Goal: Task Accomplishment & Management: Manage account settings

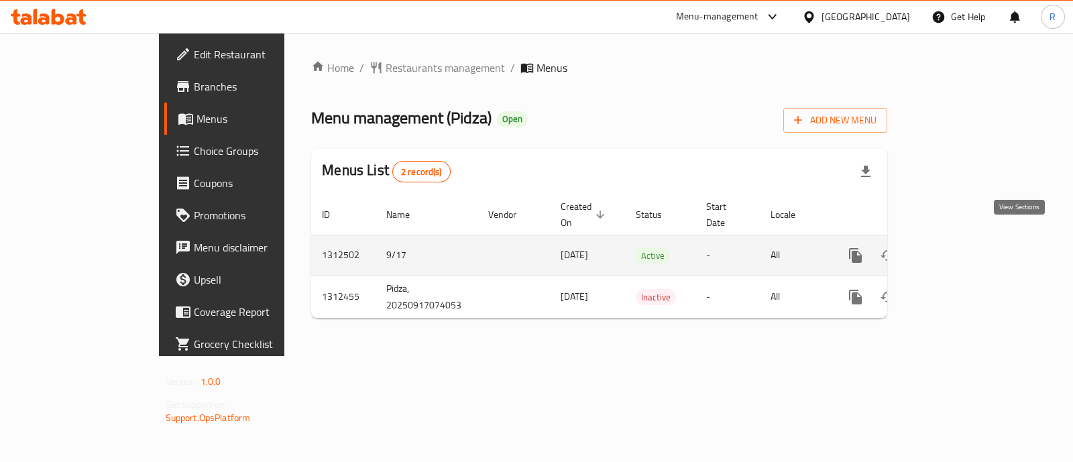
click at [961, 248] on icon "enhanced table" at bounding box center [953, 256] width 16 height 16
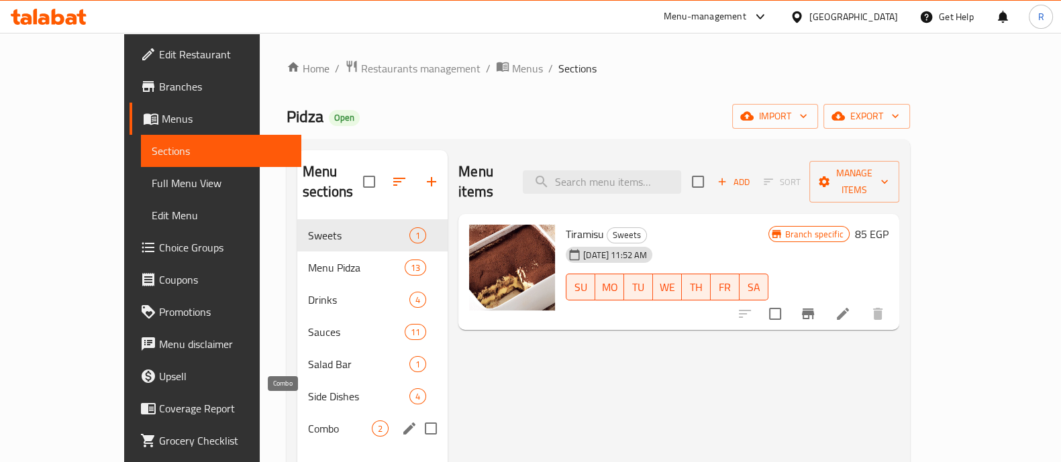
click at [308, 421] on span "Combo" at bounding box center [340, 429] width 64 height 16
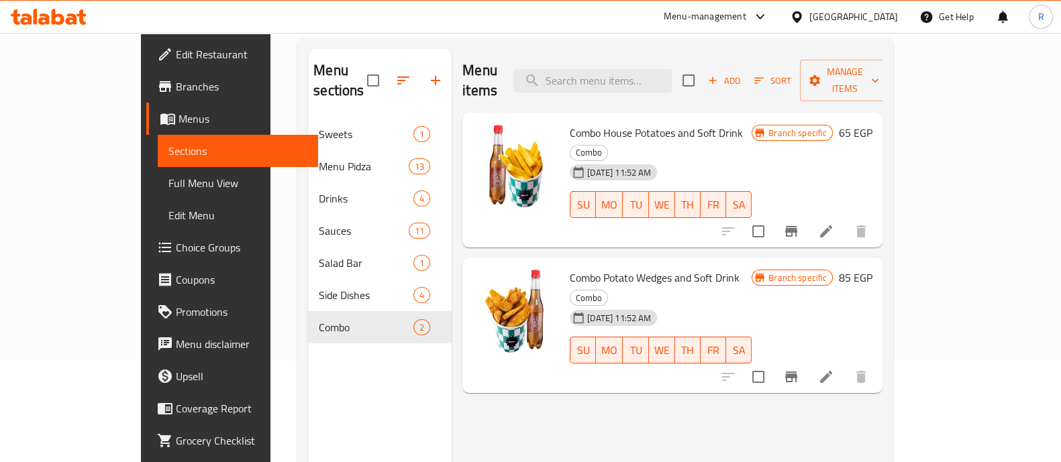
scroll to position [102, 0]
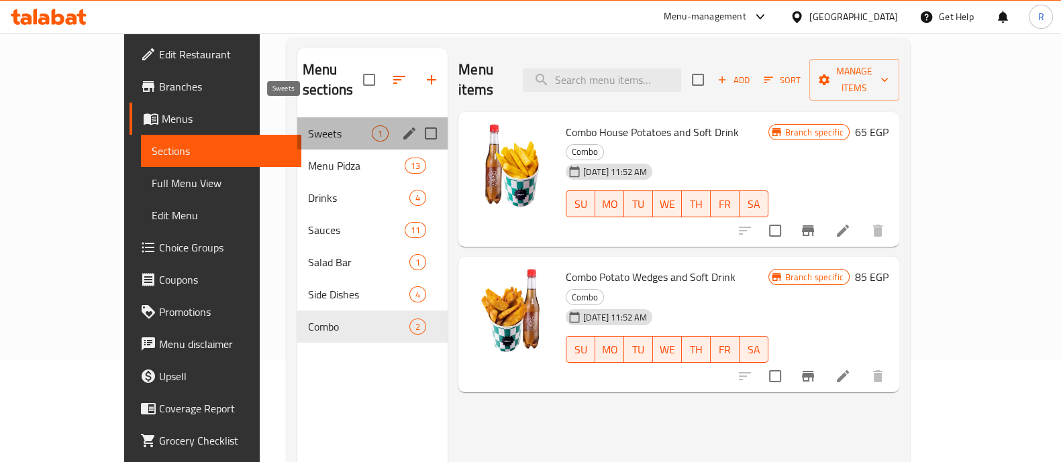
click at [308, 125] on span "Sweets" at bounding box center [340, 133] width 64 height 16
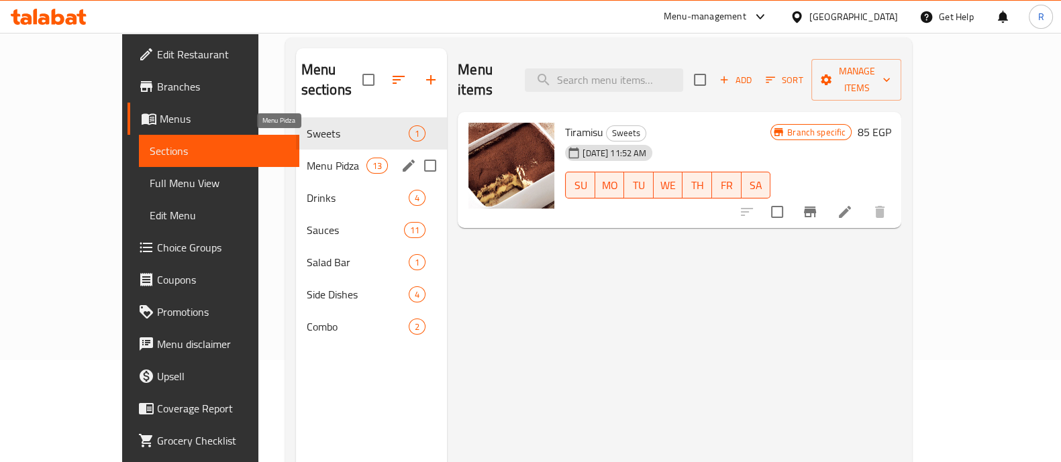
click at [307, 158] on span "Menu Pidza" at bounding box center [337, 166] width 60 height 16
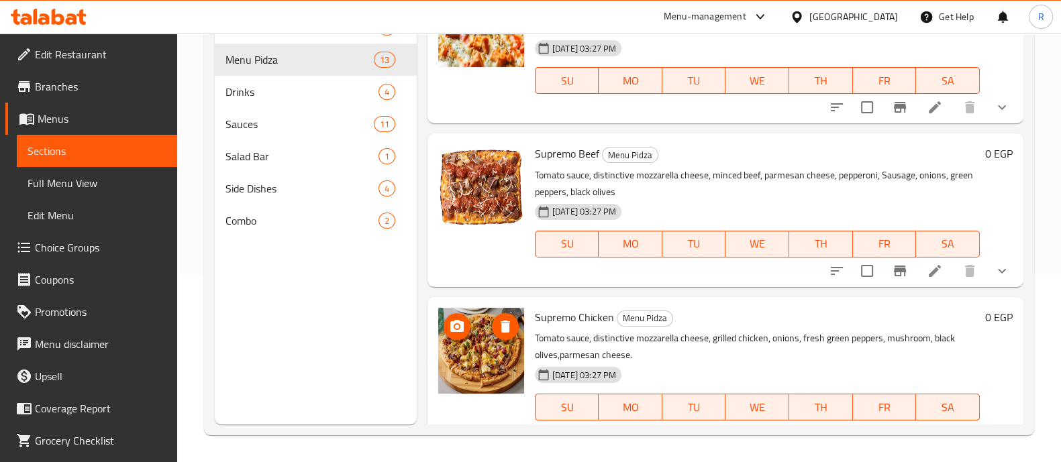
scroll to position [964, 0]
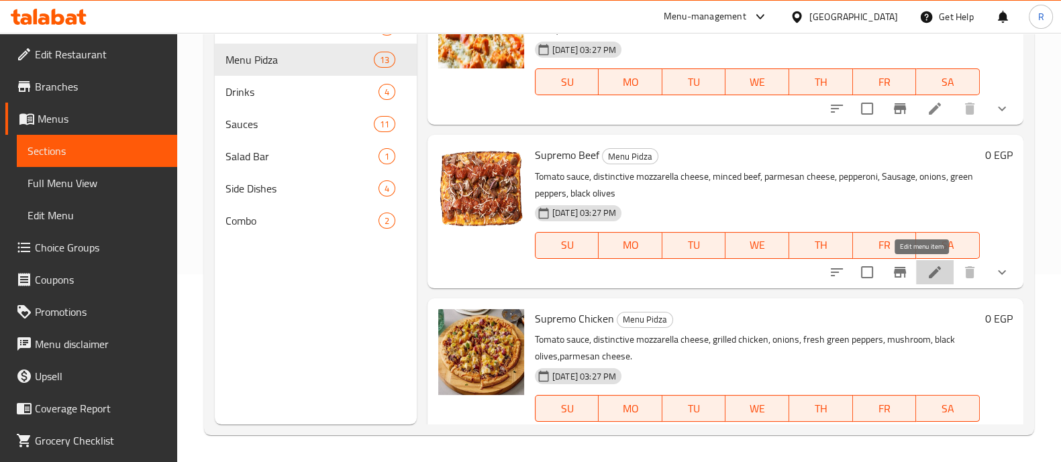
click at [927, 272] on icon at bounding box center [935, 272] width 16 height 16
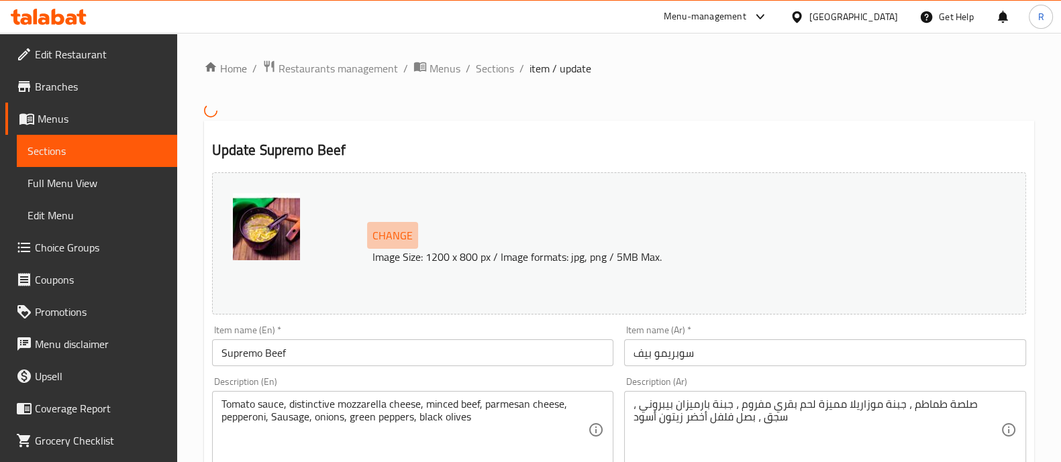
click at [394, 235] on span "Change" at bounding box center [392, 235] width 40 height 19
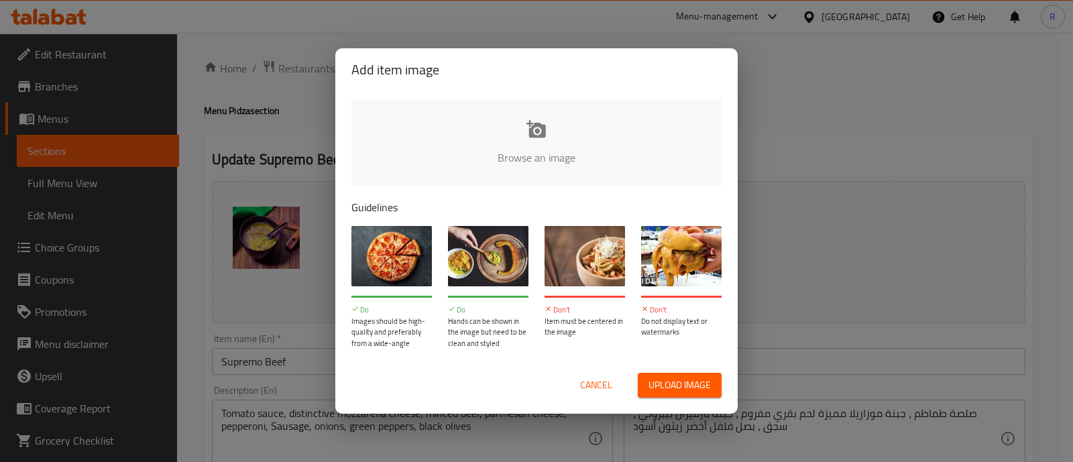
click at [664, 380] on span "Upload image" at bounding box center [680, 385] width 62 height 17
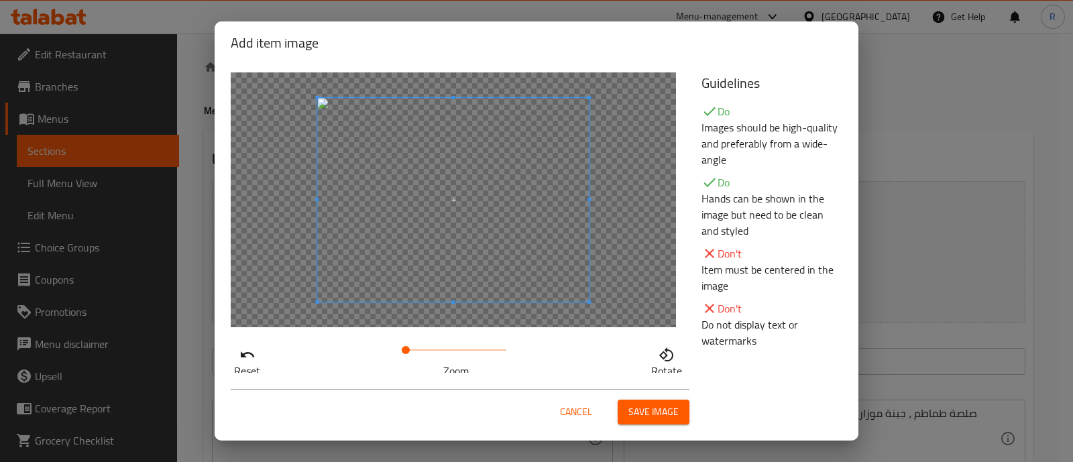
click at [639, 404] on span "Save image" at bounding box center [654, 412] width 50 height 17
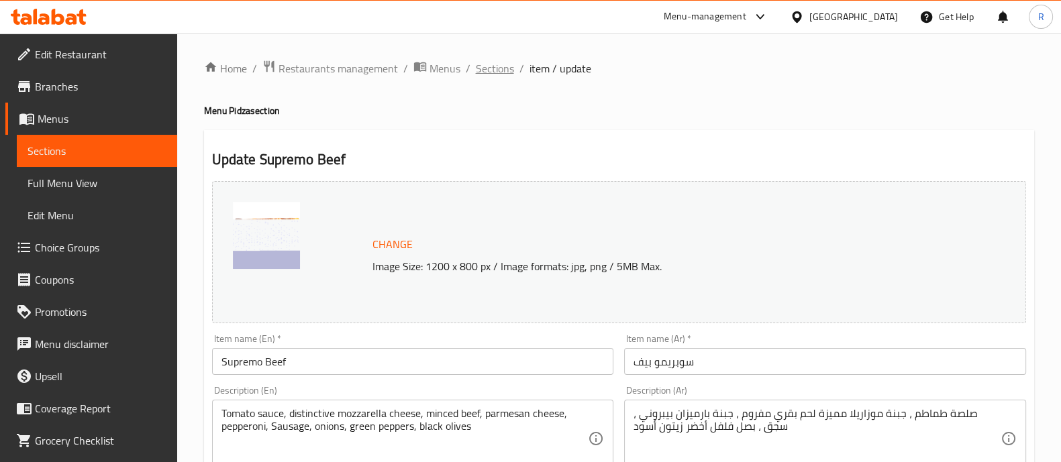
click at [487, 74] on span "Sections" at bounding box center [495, 68] width 38 height 16
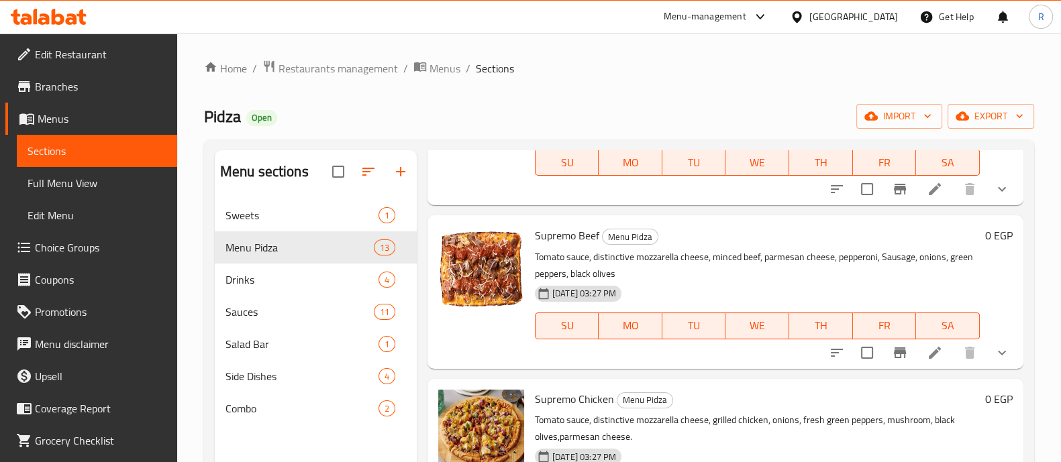
scroll to position [1073, 0]
click at [460, 247] on icon "upload picture" at bounding box center [456, 243] width 13 height 12
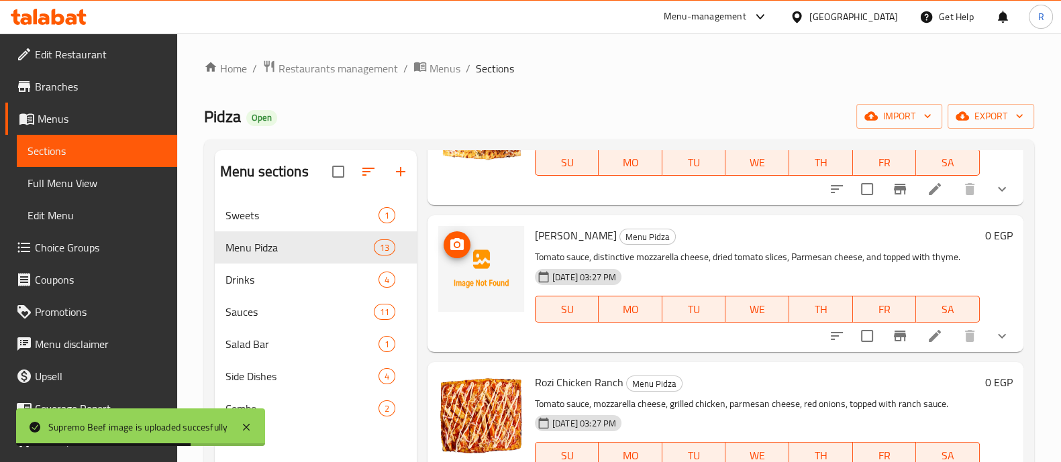
scroll to position [1577, 0]
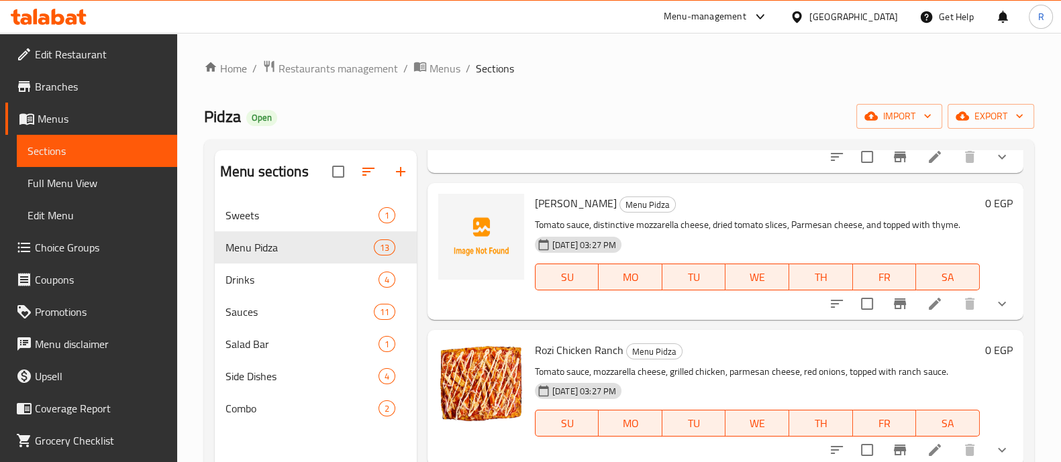
click at [916, 301] on li at bounding box center [935, 304] width 38 height 24
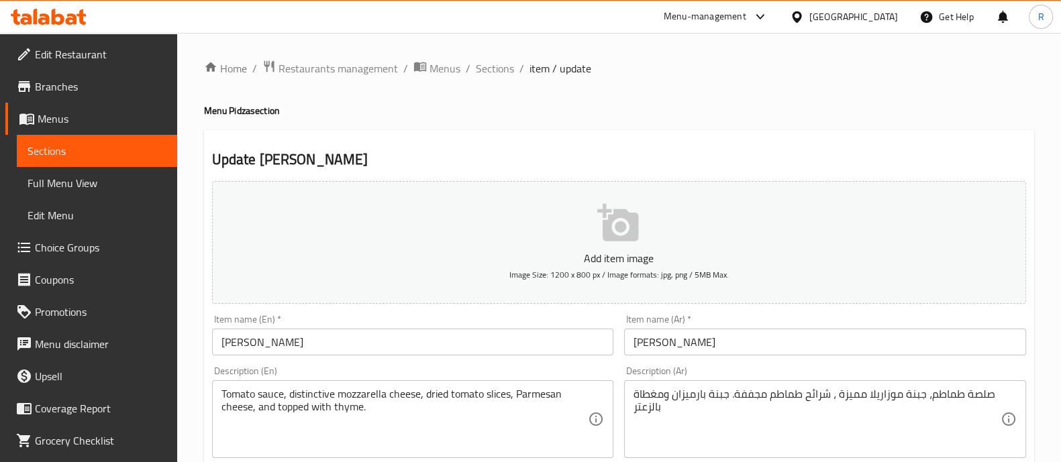
click at [617, 250] on p "Add item image" at bounding box center [619, 258] width 772 height 16
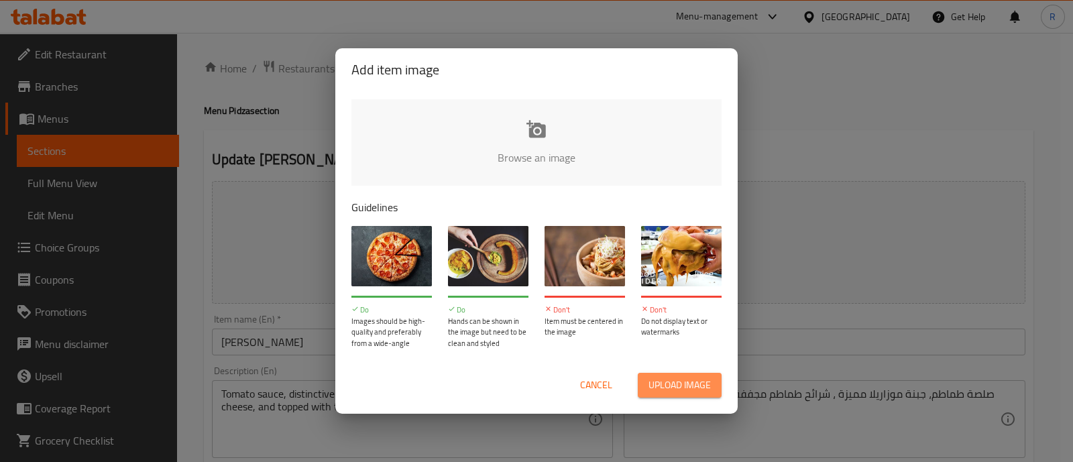
click at [664, 381] on span "Upload image" at bounding box center [680, 385] width 62 height 17
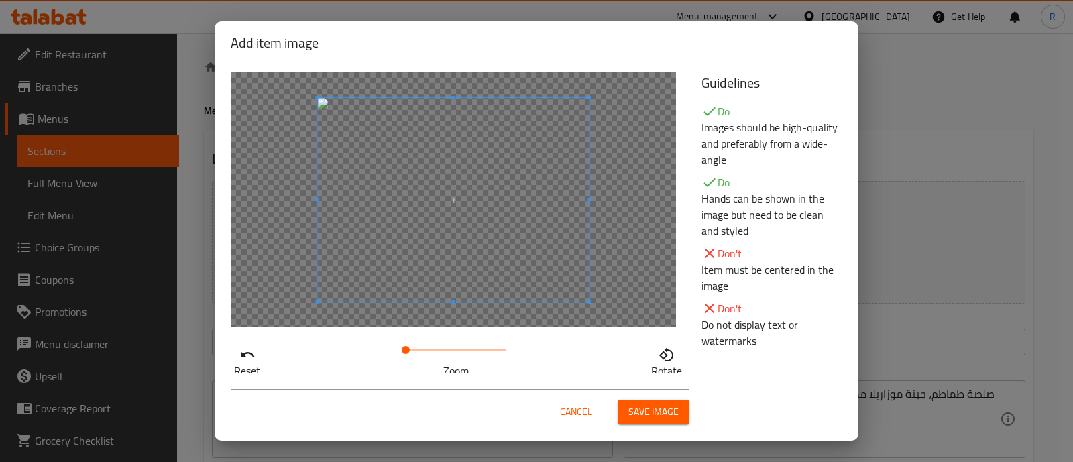
click at [643, 411] on span "Save image" at bounding box center [654, 412] width 50 height 17
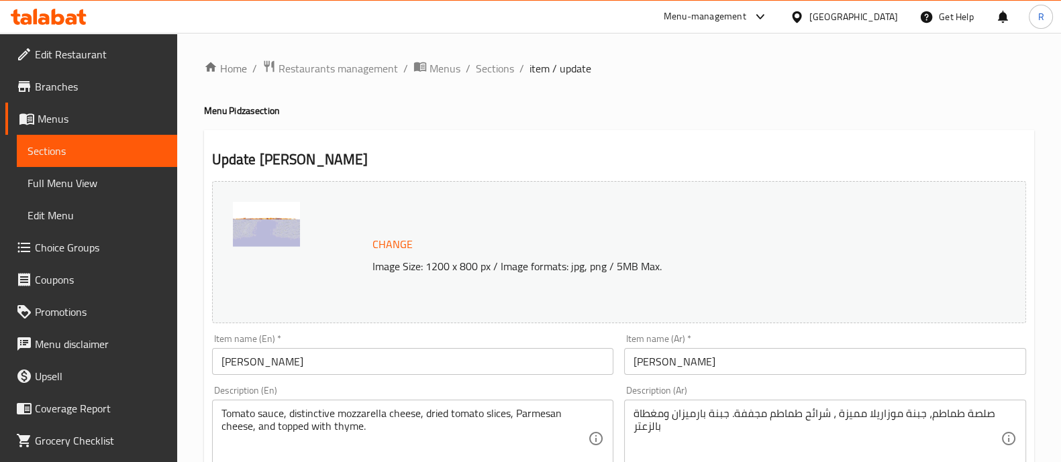
click at [492, 72] on span "Sections" at bounding box center [495, 68] width 38 height 16
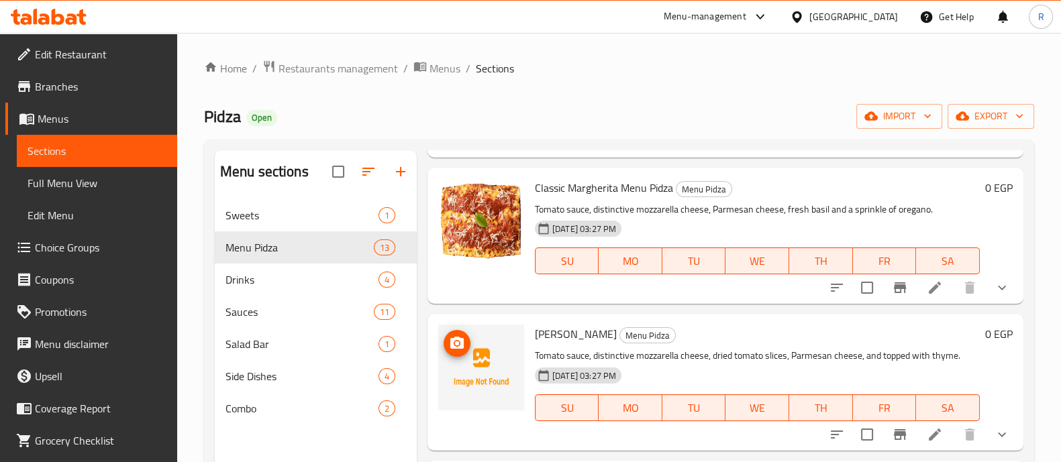
scroll to position [1453, 0]
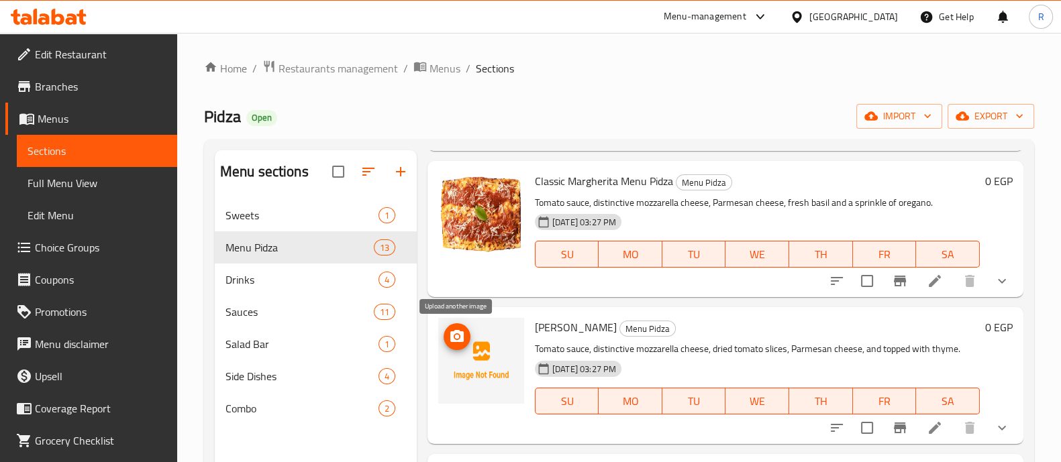
click at [460, 333] on icon "upload picture" at bounding box center [456, 336] width 13 height 12
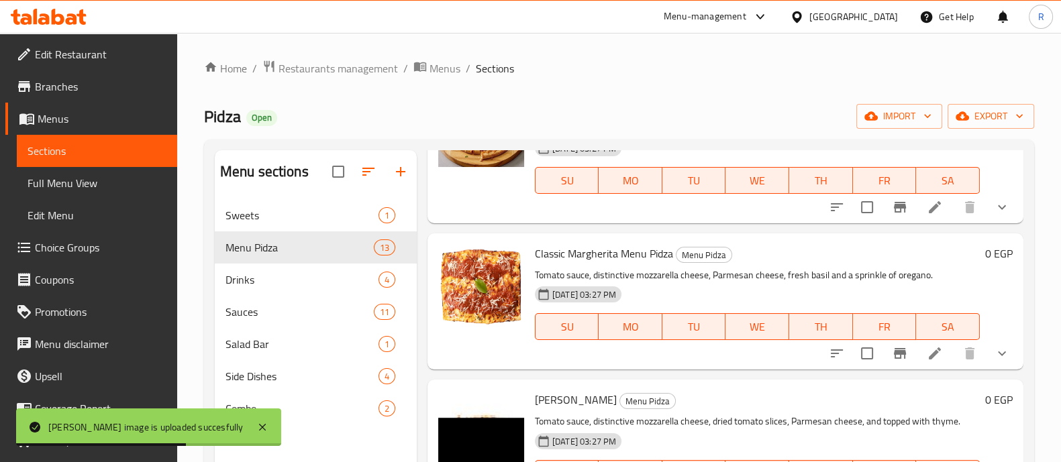
scroll to position [1339, 0]
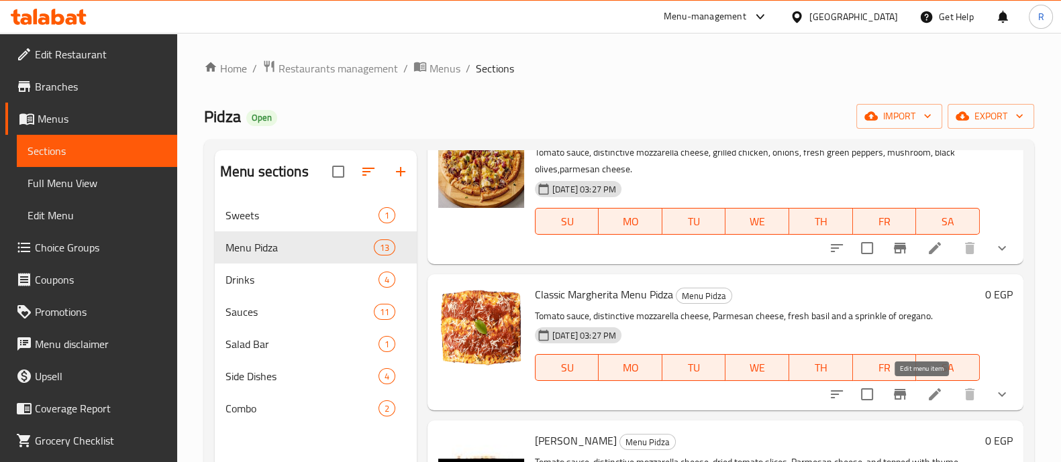
click at [927, 395] on icon at bounding box center [935, 394] width 16 height 16
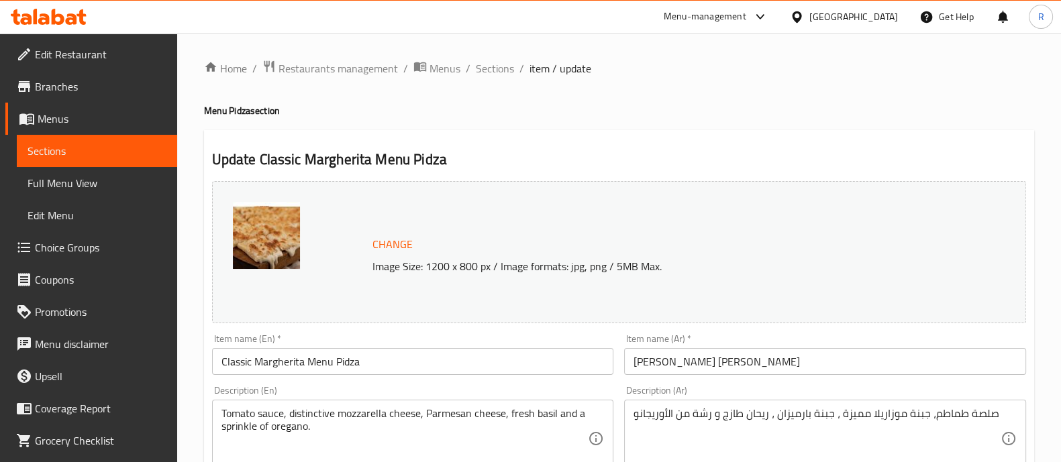
click at [405, 246] on span "Change" at bounding box center [392, 244] width 40 height 19
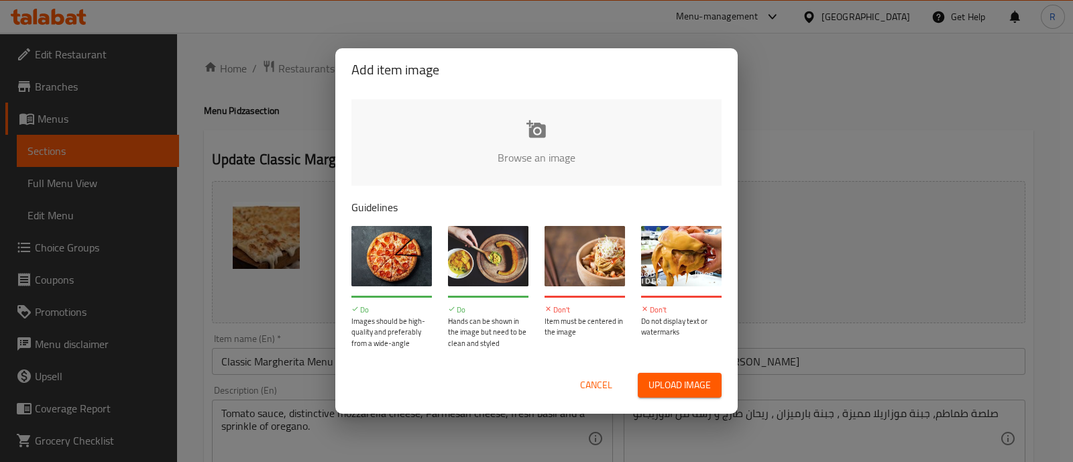
click at [659, 380] on span "Upload image" at bounding box center [680, 385] width 62 height 17
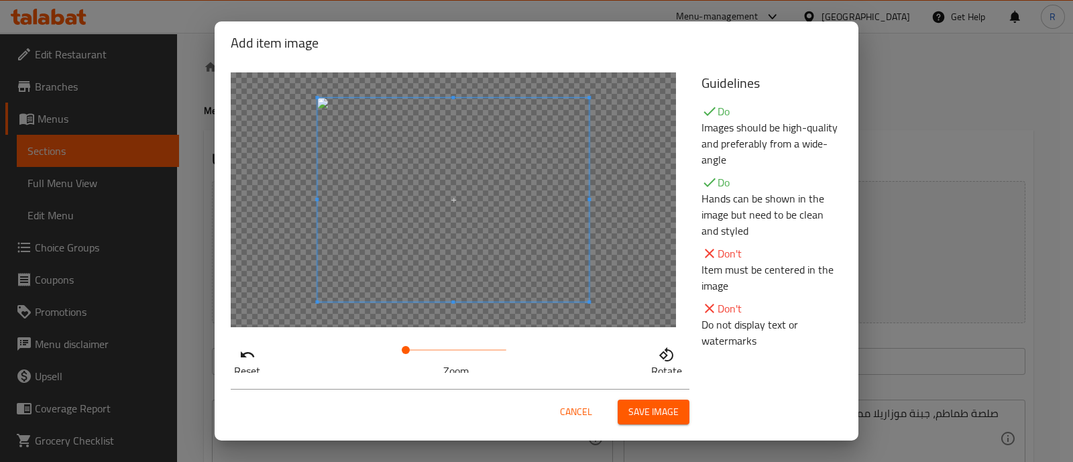
click at [638, 405] on span "Save image" at bounding box center [654, 412] width 50 height 17
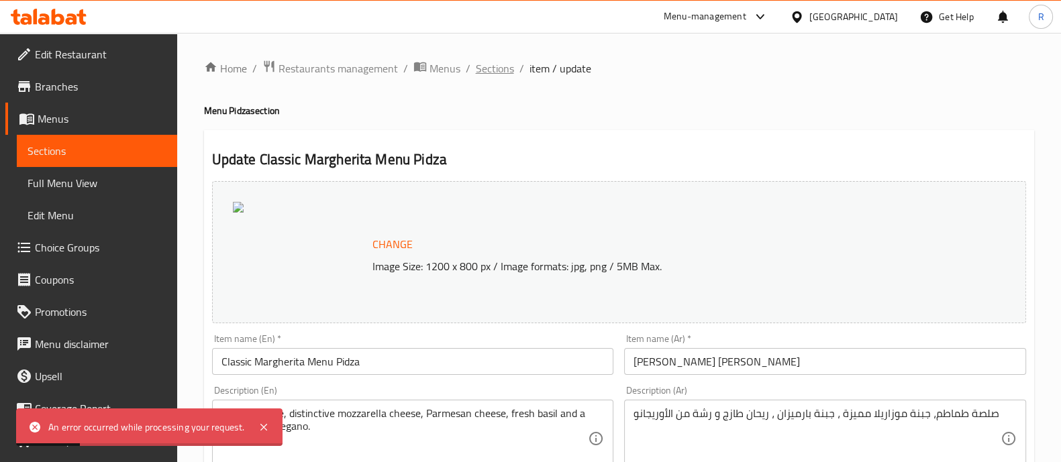
click at [488, 74] on span "Sections" at bounding box center [495, 68] width 38 height 16
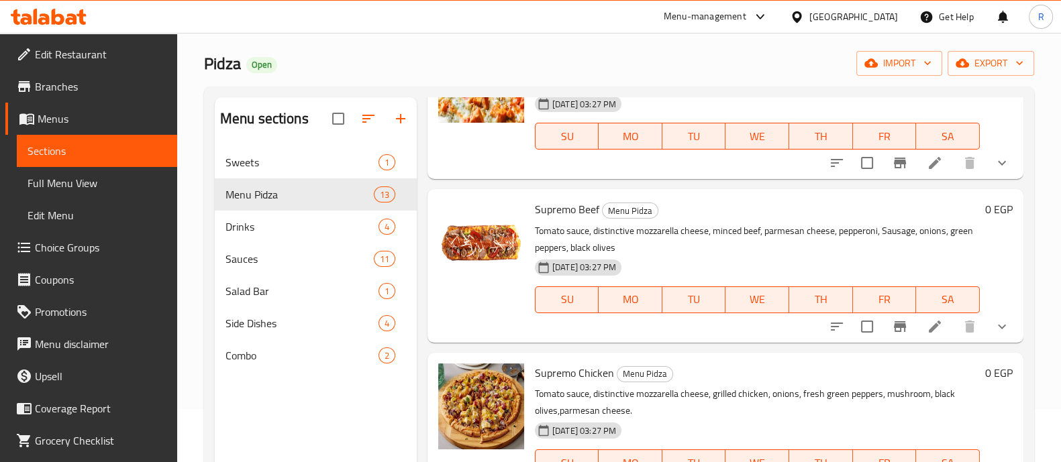
scroll to position [1049, 0]
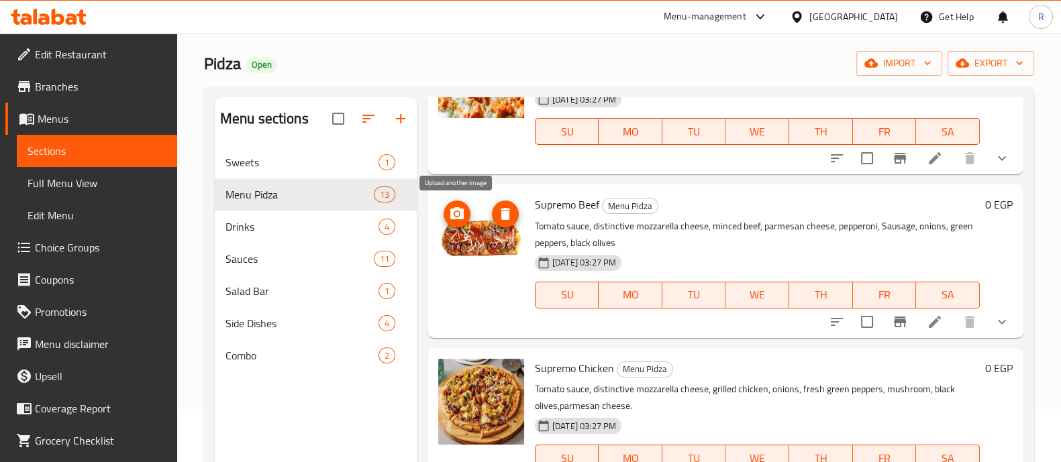
click at [450, 206] on icon "upload picture" at bounding box center [457, 214] width 16 height 16
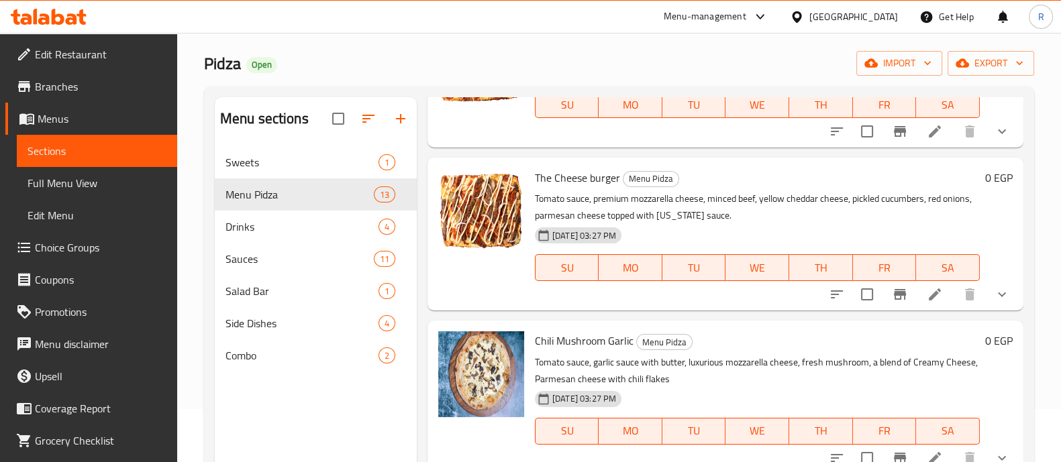
scroll to position [286, 0]
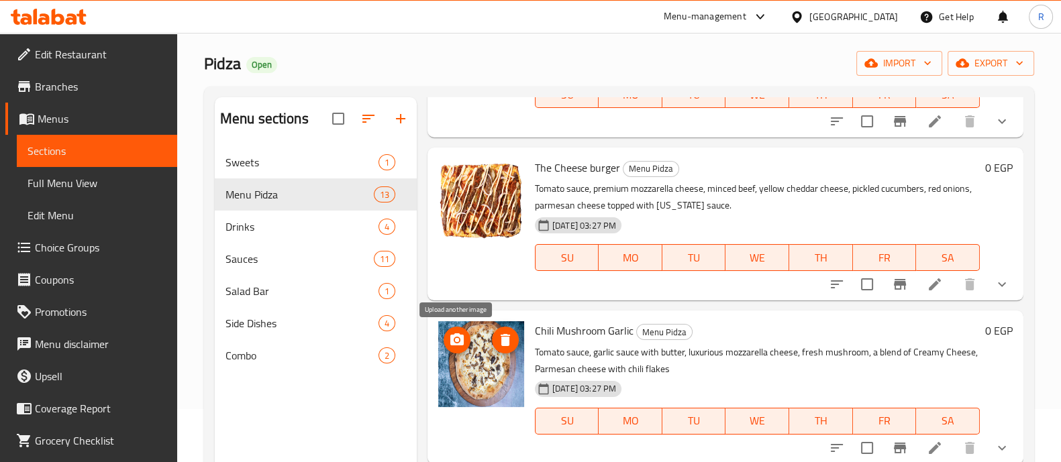
click at [460, 343] on icon "upload picture" at bounding box center [456, 339] width 13 height 12
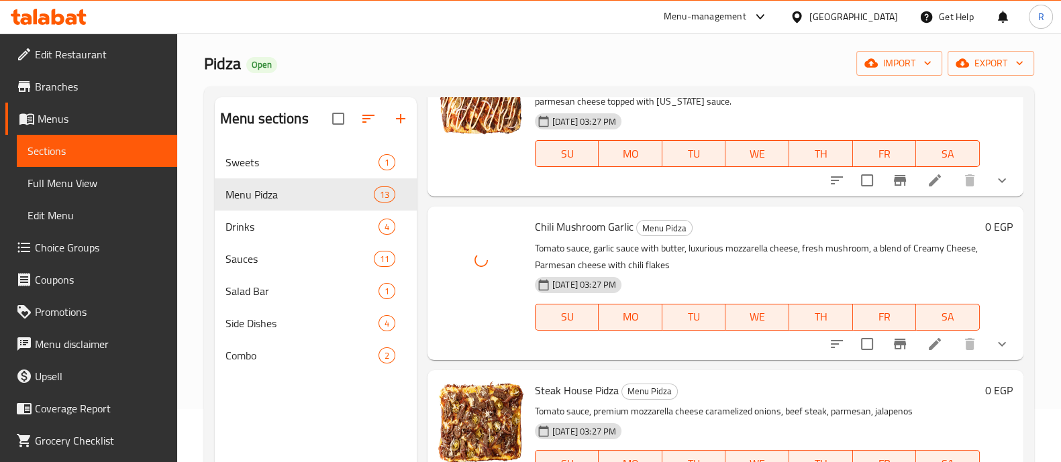
scroll to position [392, 0]
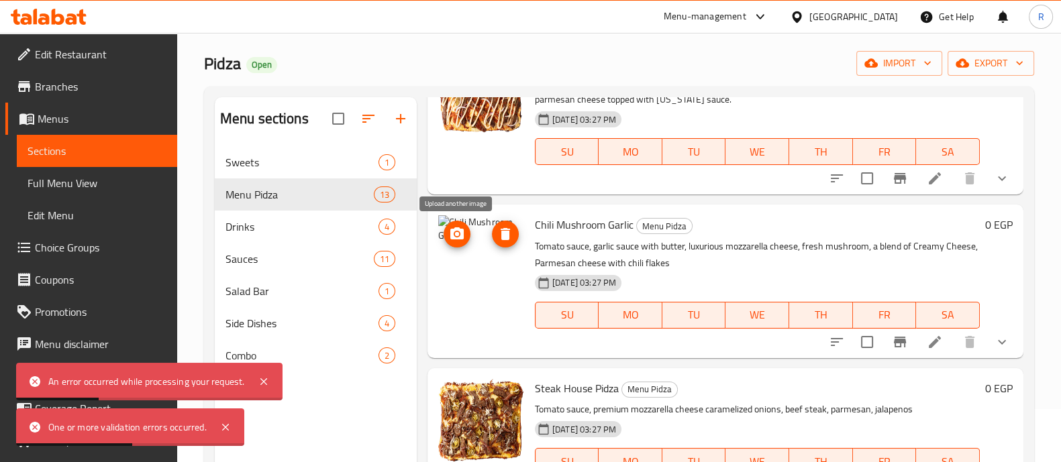
click at [461, 236] on icon "upload picture" at bounding box center [456, 233] width 13 height 12
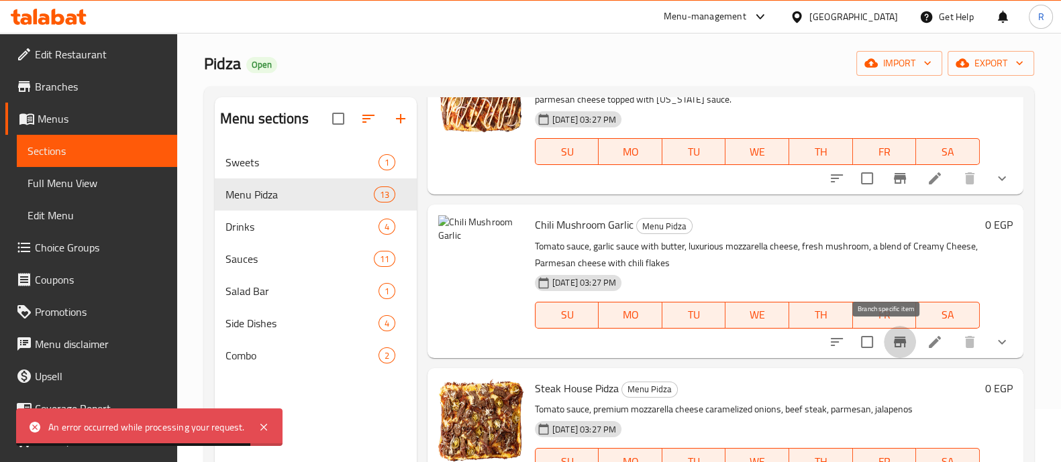
click at [884, 331] on button "Branch-specific-item" at bounding box center [900, 342] width 32 height 32
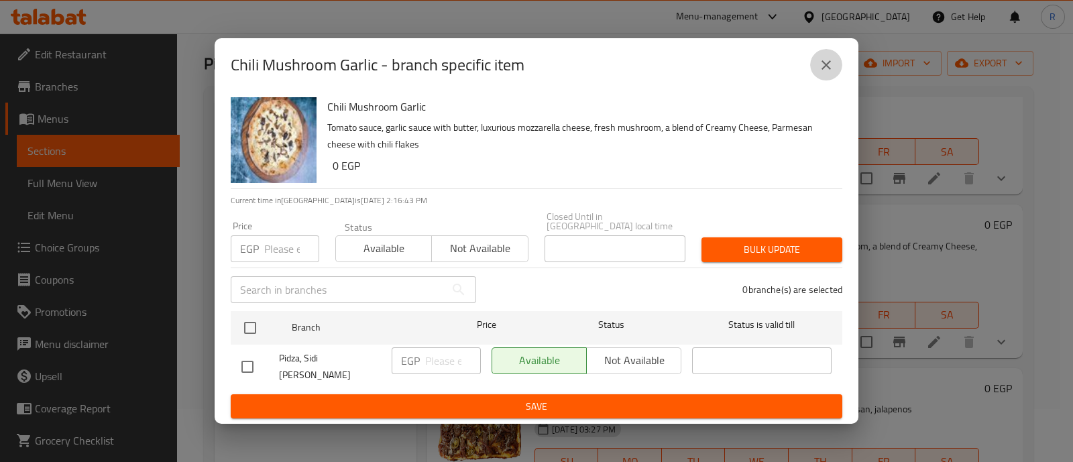
click at [820, 73] on icon "close" at bounding box center [827, 65] width 16 height 16
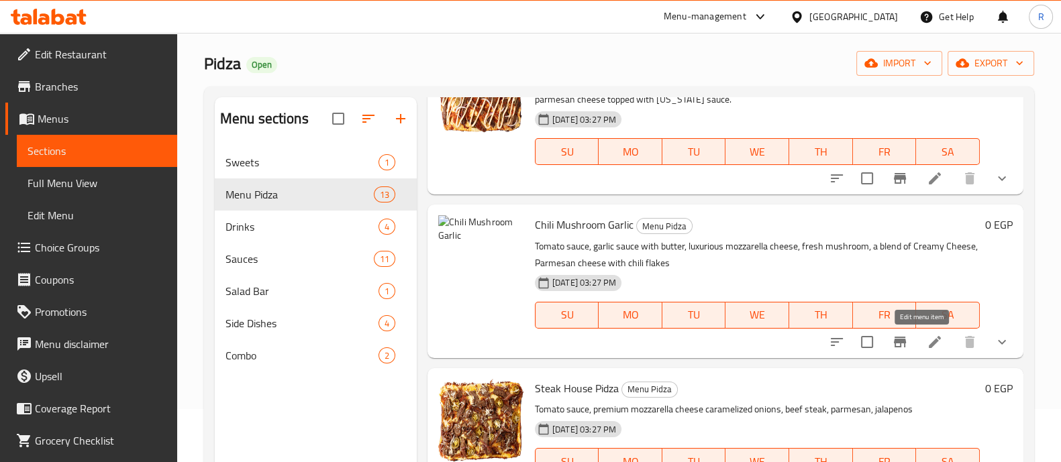
click at [929, 344] on icon at bounding box center [935, 342] width 12 height 12
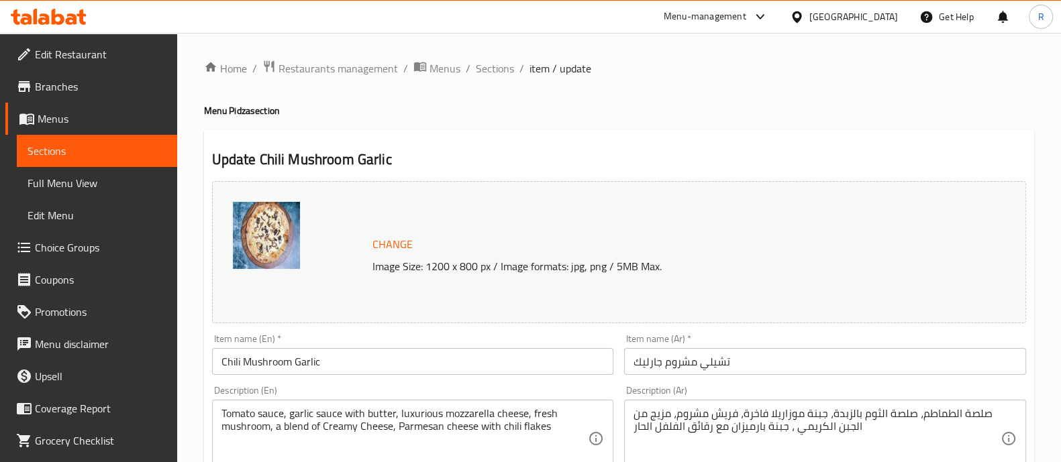
click at [377, 233] on button "Change" at bounding box center [392, 245] width 51 height 28
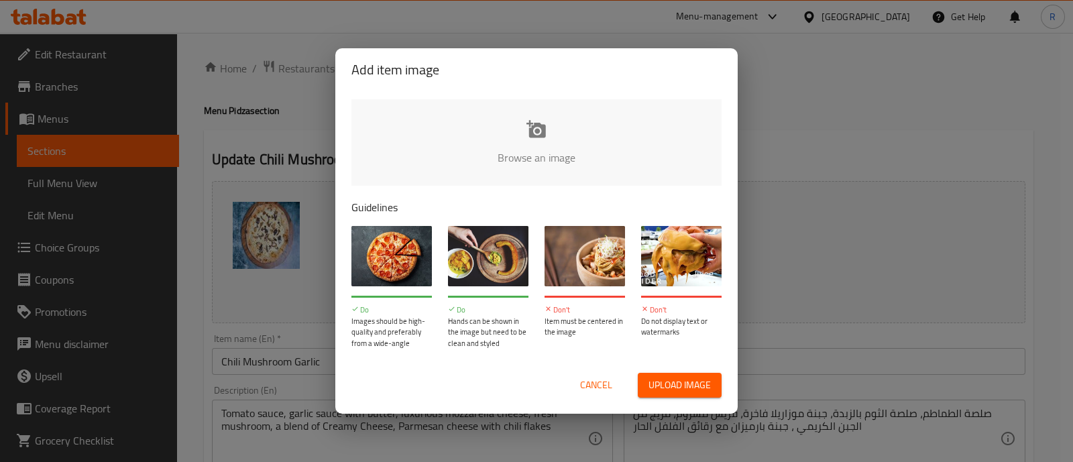
click at [691, 374] on button "Upload image" at bounding box center [680, 385] width 84 height 25
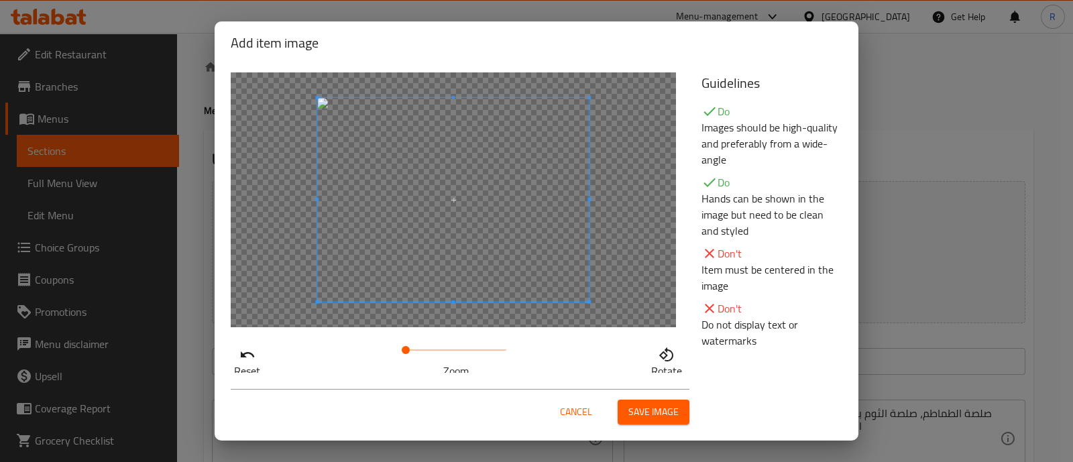
click at [650, 415] on span "Save image" at bounding box center [654, 412] width 50 height 17
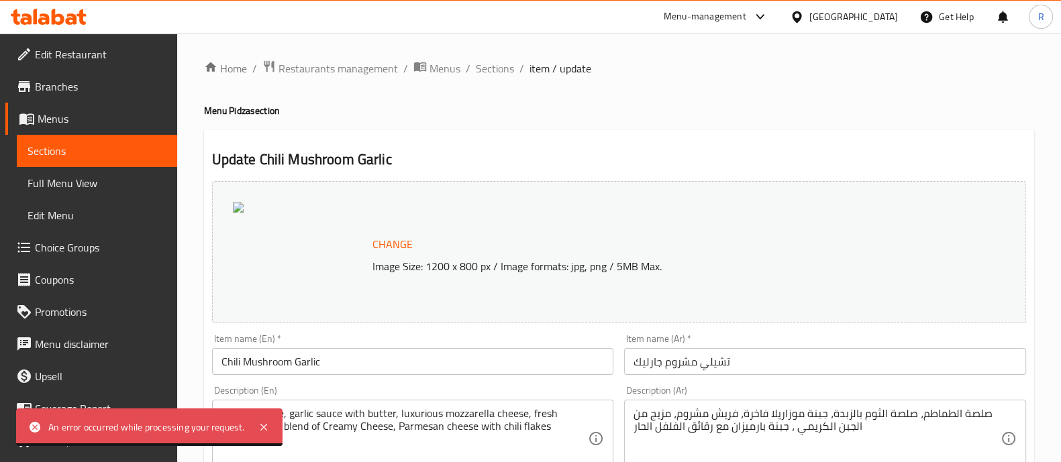
click at [386, 248] on span "Change" at bounding box center [392, 244] width 40 height 19
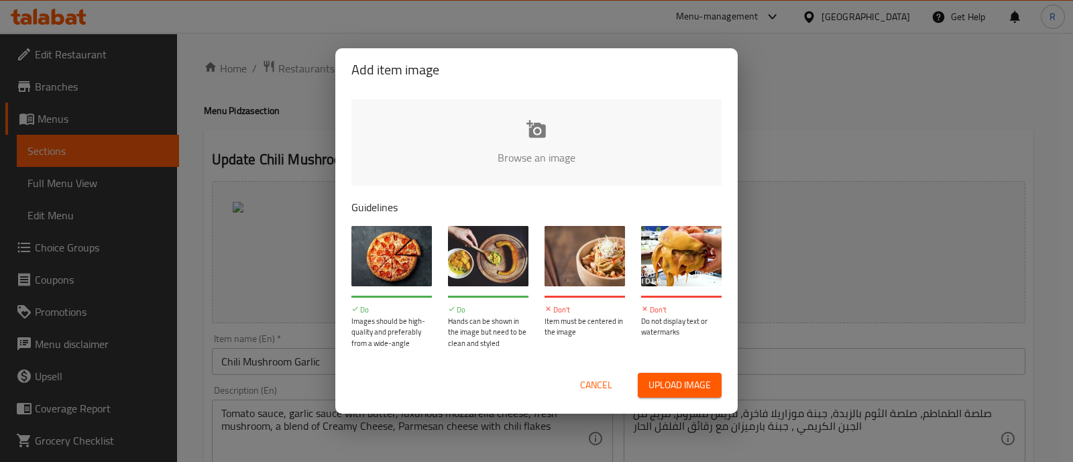
click at [658, 378] on span "Upload image" at bounding box center [680, 385] width 62 height 17
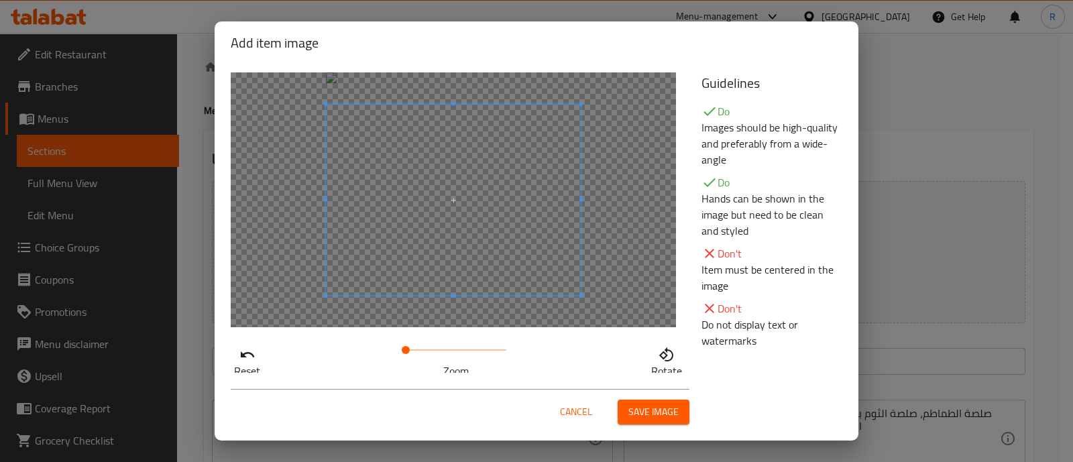
drag, startPoint x: 227, startPoint y: 89, endPoint x: 229, endPoint y: 104, distance: 15.6
click at [229, 104] on div "Reset Zoom Rotate" at bounding box center [458, 225] width 471 height 323
click at [648, 404] on span "Save image" at bounding box center [654, 412] width 50 height 17
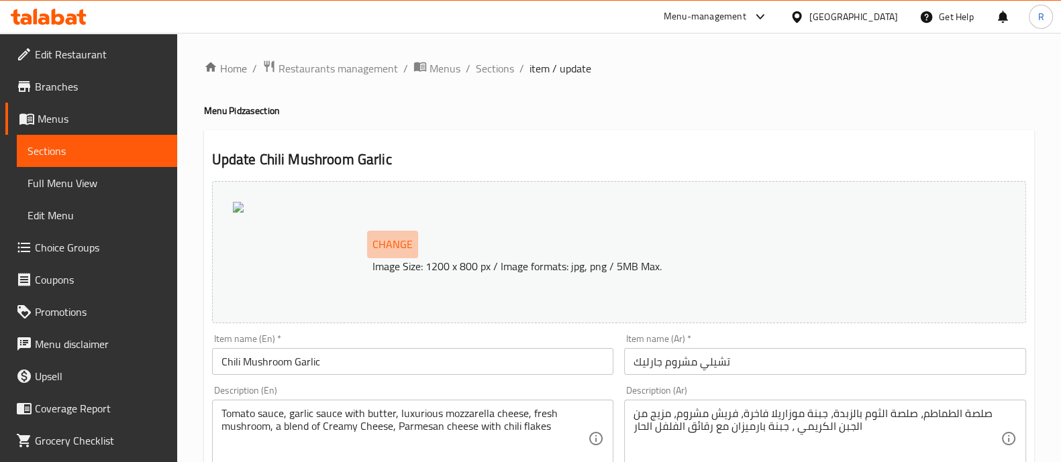
click at [380, 248] on span "Change" at bounding box center [392, 244] width 40 height 19
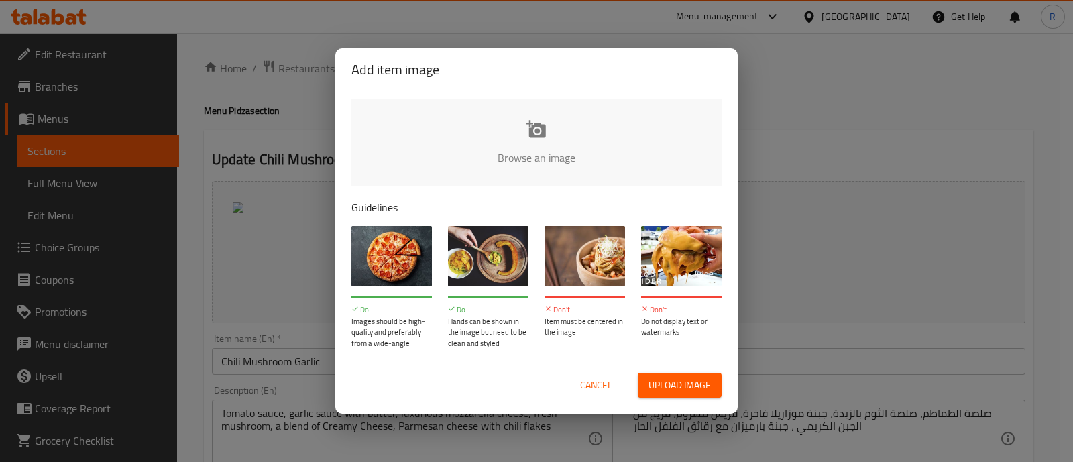
click at [662, 386] on span "Upload image" at bounding box center [680, 385] width 62 height 17
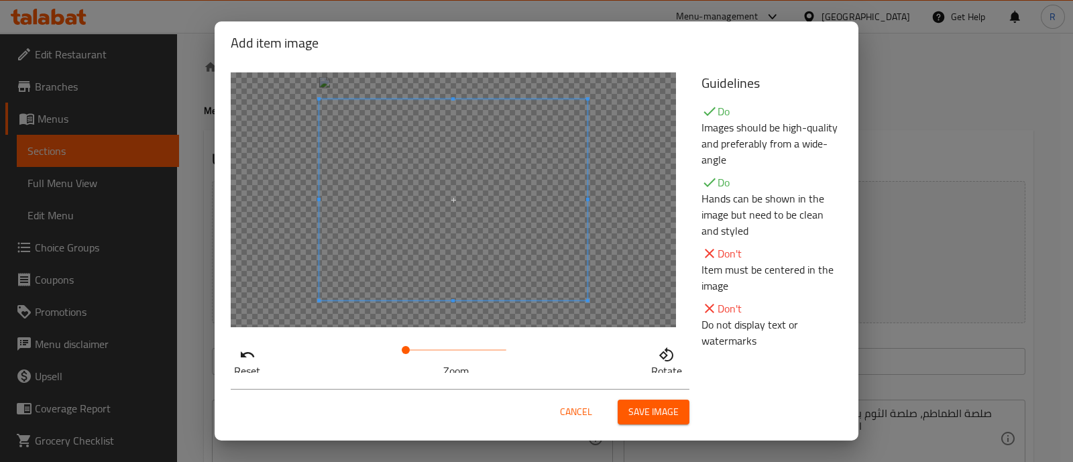
click at [654, 405] on span "Save image" at bounding box center [654, 412] width 50 height 17
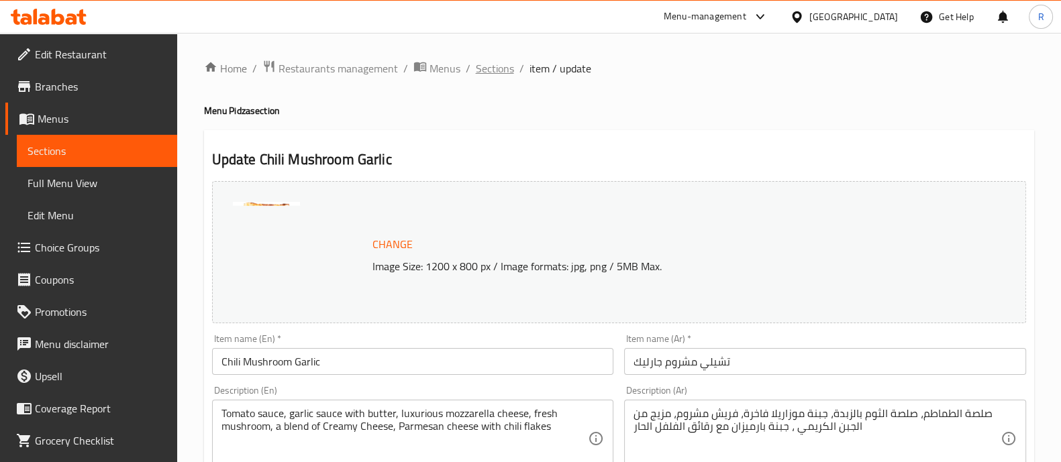
click at [479, 64] on span "Sections" at bounding box center [495, 68] width 38 height 16
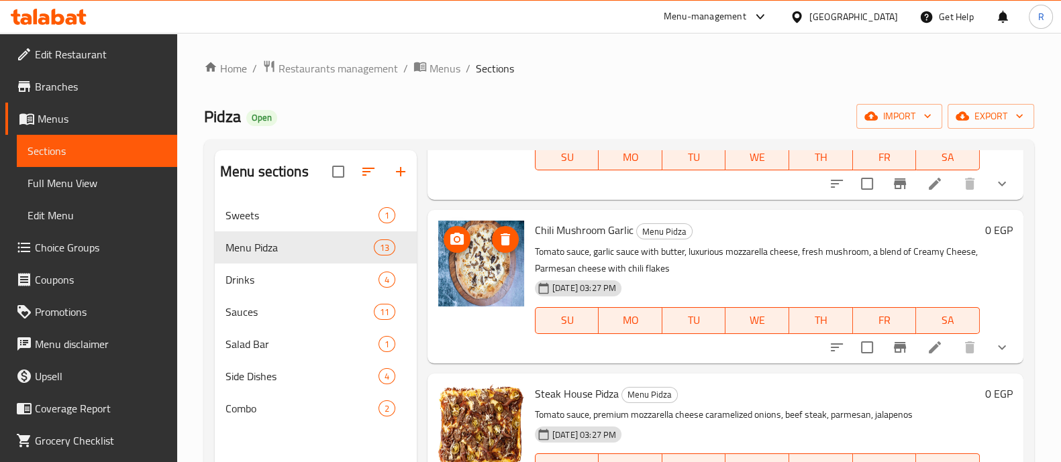
scroll to position [441, 0]
click at [460, 241] on icon "upload picture" at bounding box center [456, 238] width 13 height 12
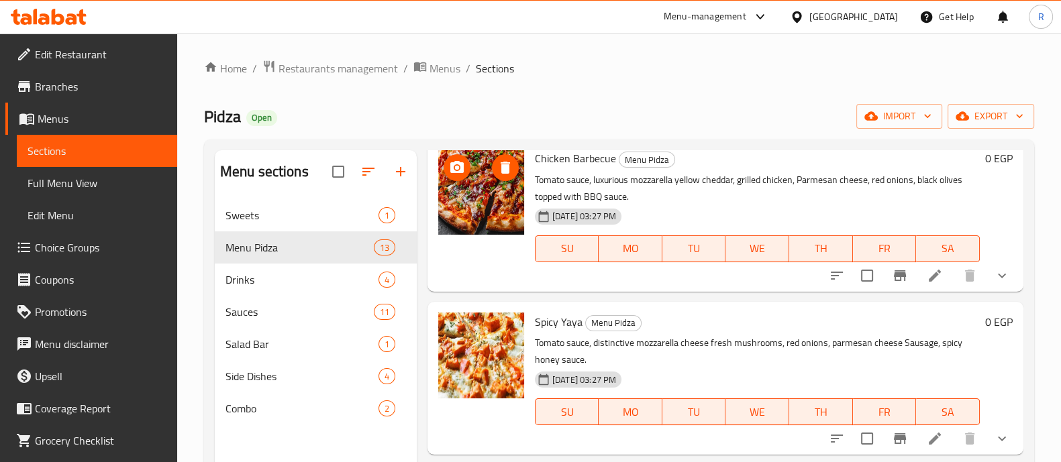
scroll to position [823, 0]
